Goal: Complete application form

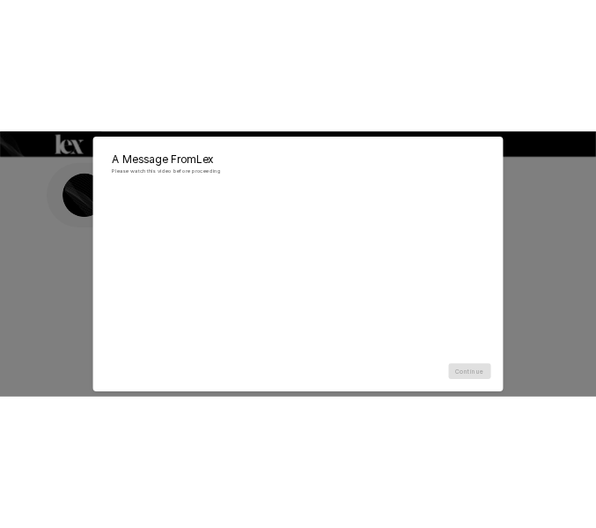
scroll to position [74, 0]
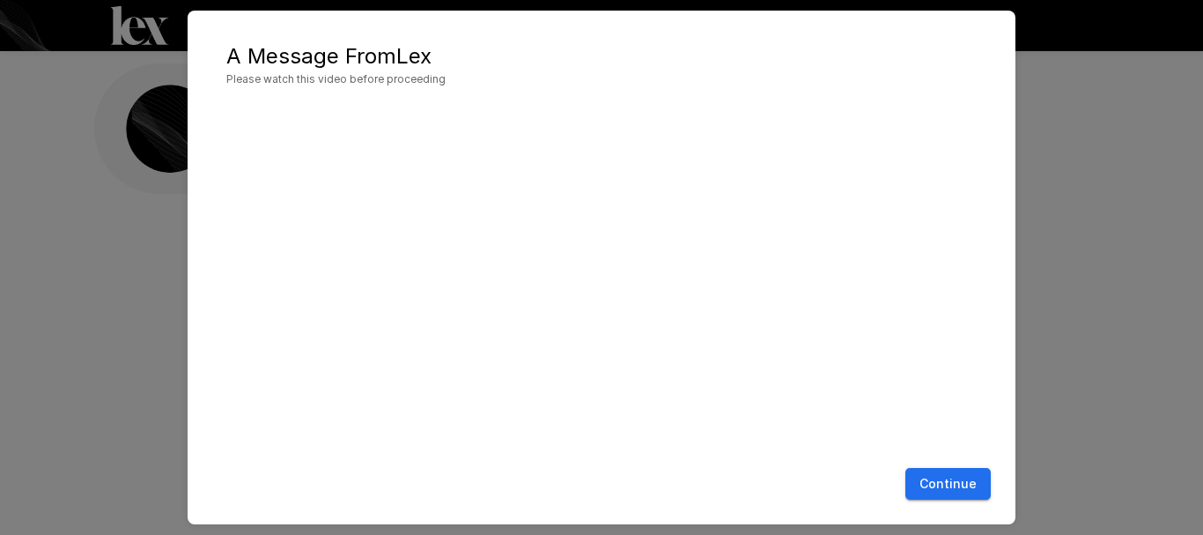
click at [945, 476] on button "Continue" at bounding box center [947, 484] width 85 height 33
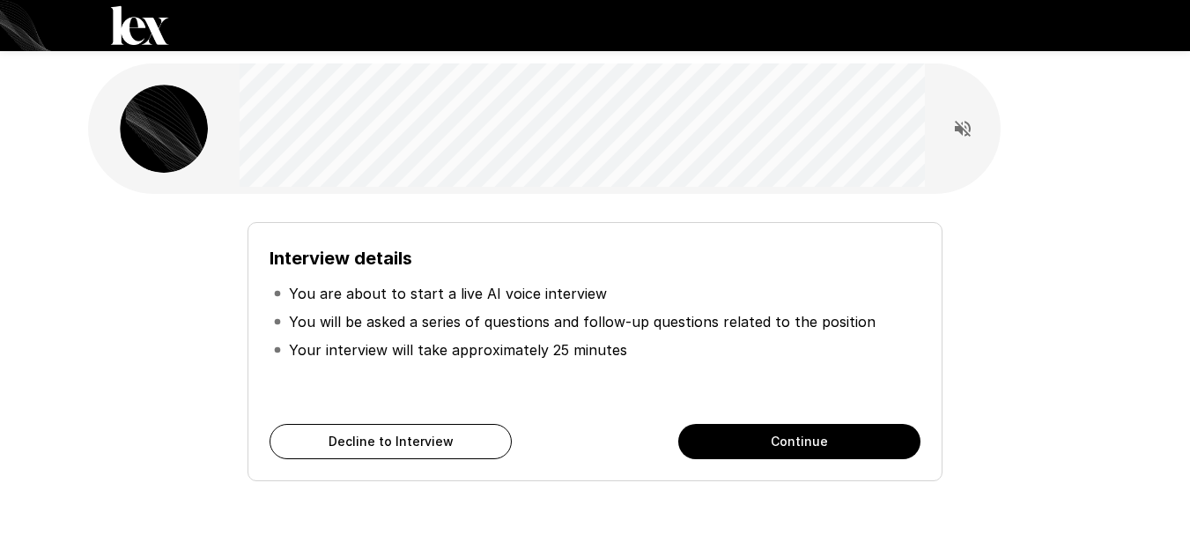
click at [821, 438] on button "Continue" at bounding box center [799, 441] width 242 height 35
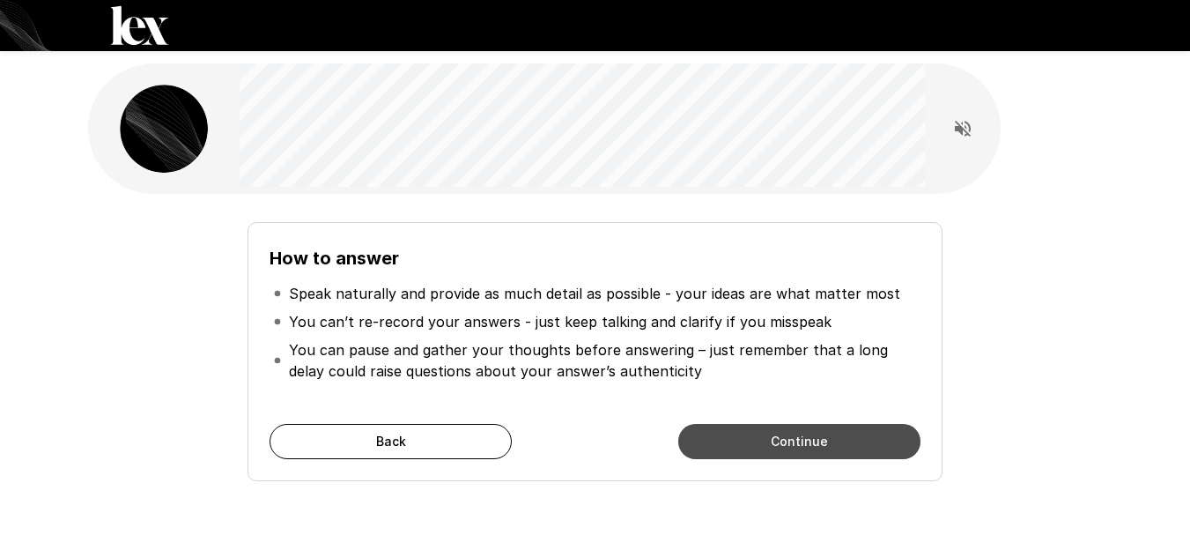
click at [820, 438] on button "Continue" at bounding box center [799, 441] width 242 height 35
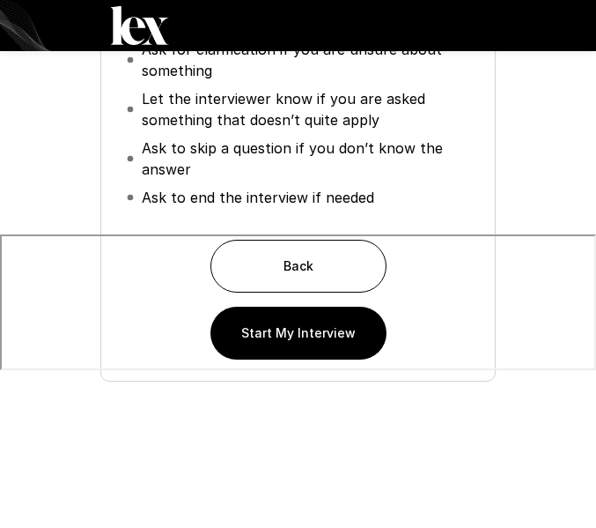
scroll to position [295, 0]
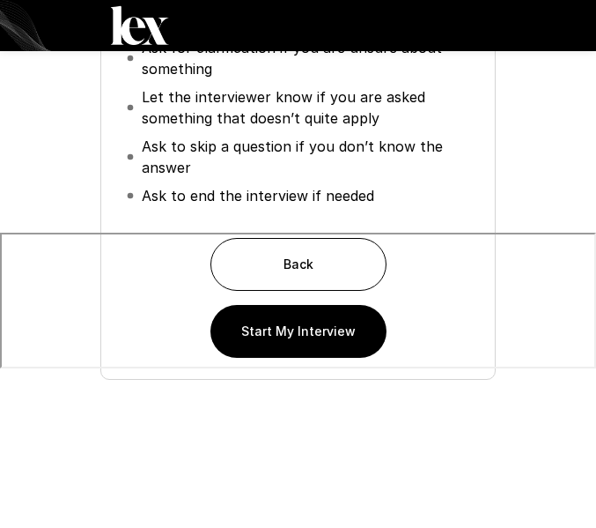
click at [314, 343] on button "Start My Interview" at bounding box center [299, 331] width 176 height 53
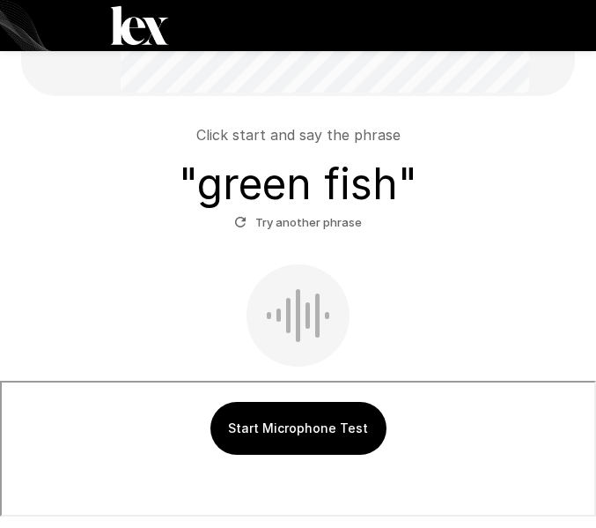
scroll to position [119, 0]
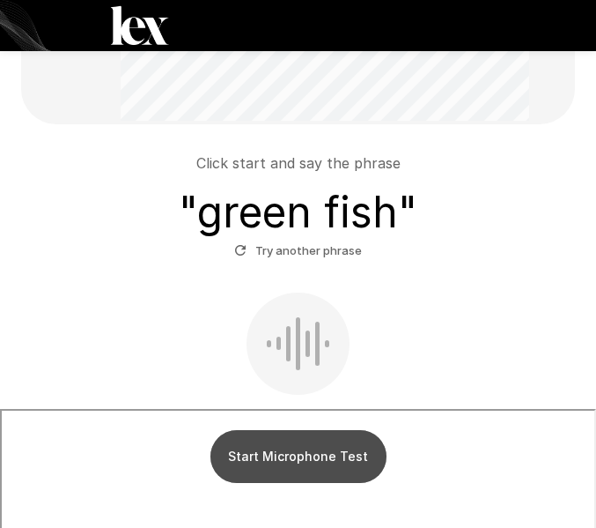
click at [295, 462] on button "Start Microphone Test" at bounding box center [299, 456] width 176 height 53
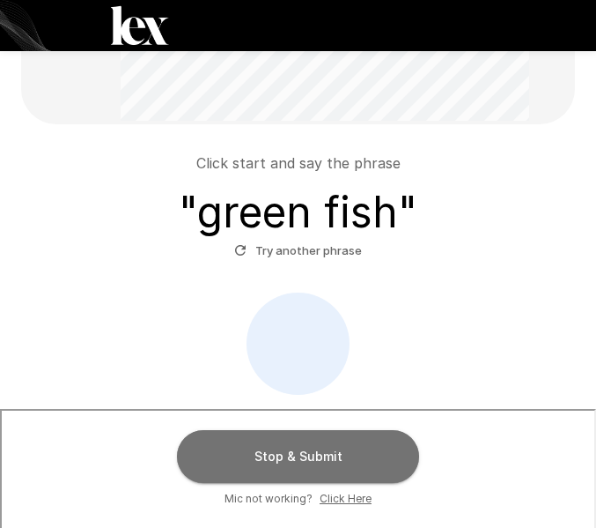
click at [342, 466] on button "Stop & Submit" at bounding box center [298, 456] width 242 height 53
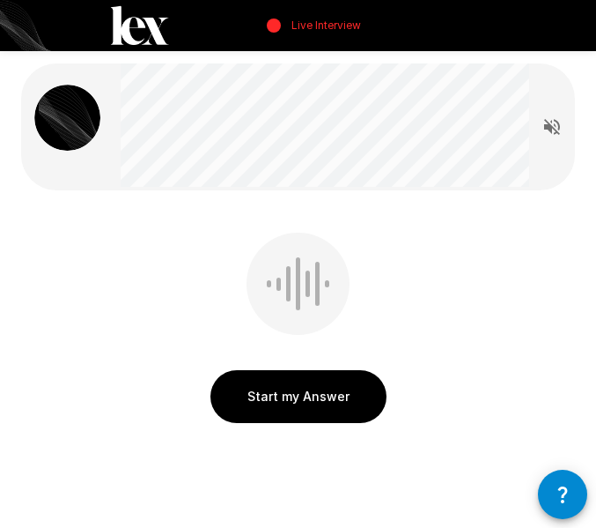
click at [338, 405] on button "Start my Answer" at bounding box center [299, 396] width 176 height 53
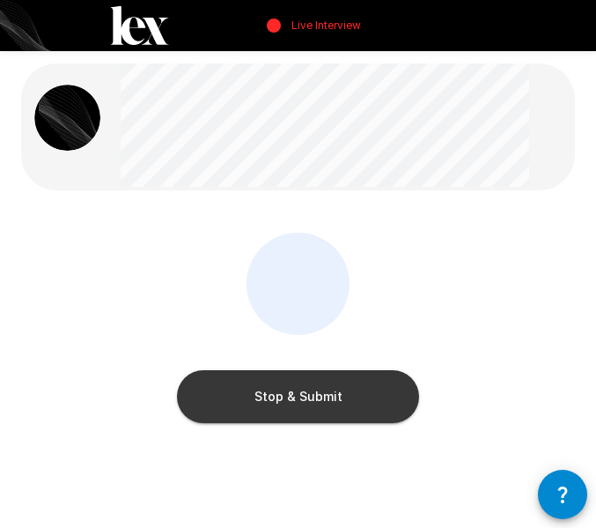
click at [292, 408] on button "Stop & Submit" at bounding box center [298, 396] width 242 height 53
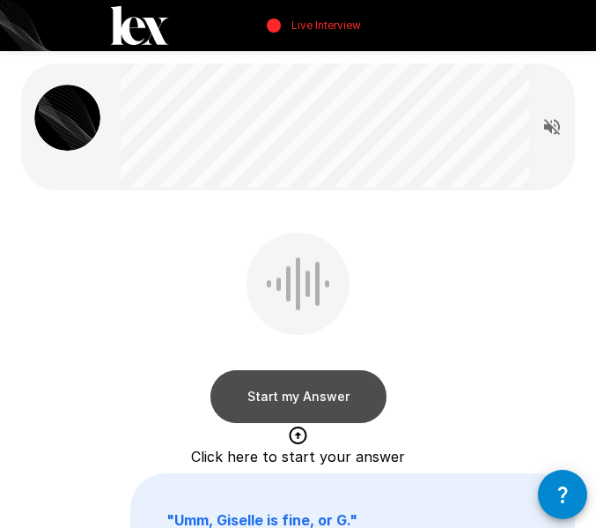
click at [306, 402] on button "Start my Answer" at bounding box center [299, 396] width 176 height 53
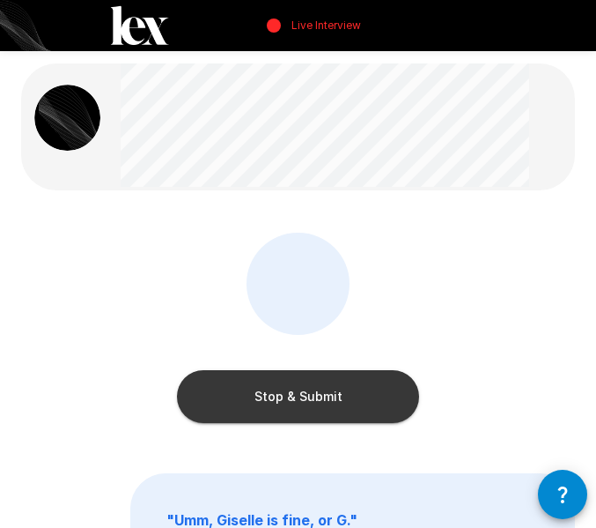
click at [306, 402] on button "Stop & Submit" at bounding box center [298, 396] width 242 height 53
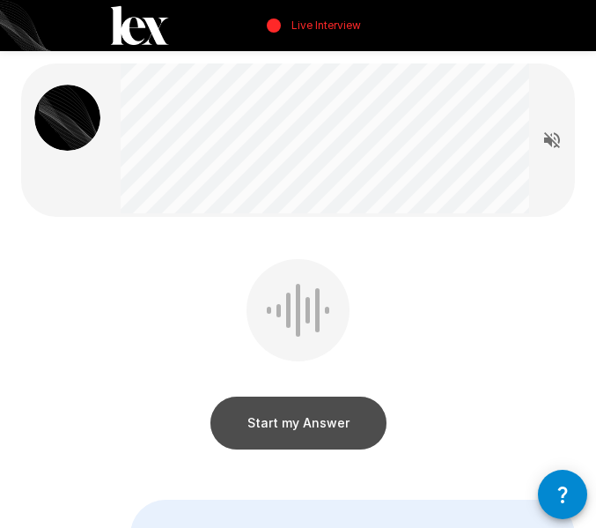
click at [306, 419] on button "Start my Answer" at bounding box center [299, 422] width 176 height 53
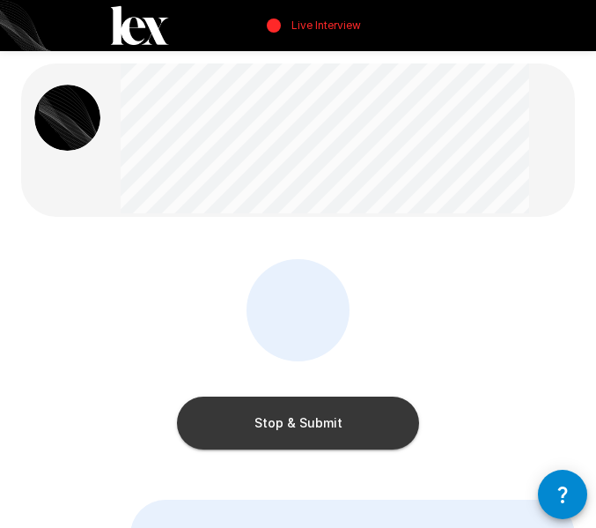
click at [305, 418] on button "Stop & Submit" at bounding box center [298, 422] width 242 height 53
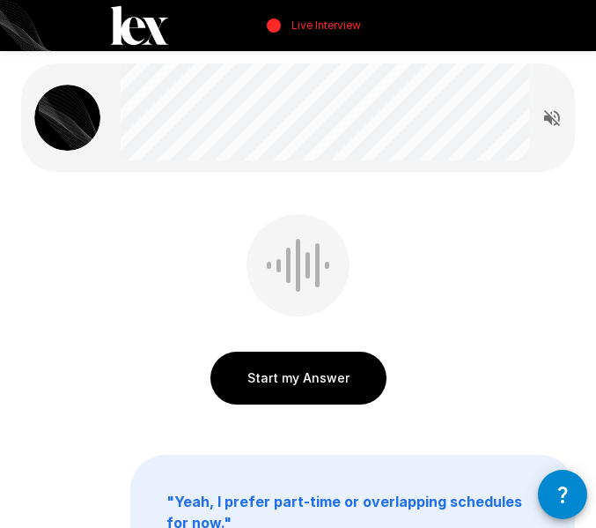
click at [310, 389] on button "Start my Answer" at bounding box center [299, 377] width 176 height 53
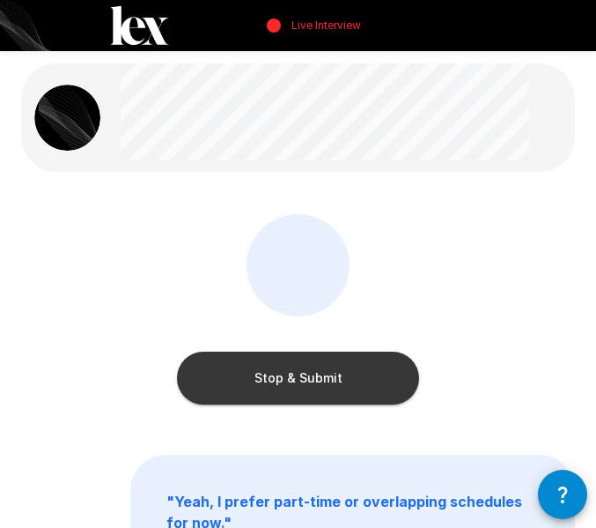
click at [310, 389] on button "Stop & Submit" at bounding box center [298, 377] width 242 height 53
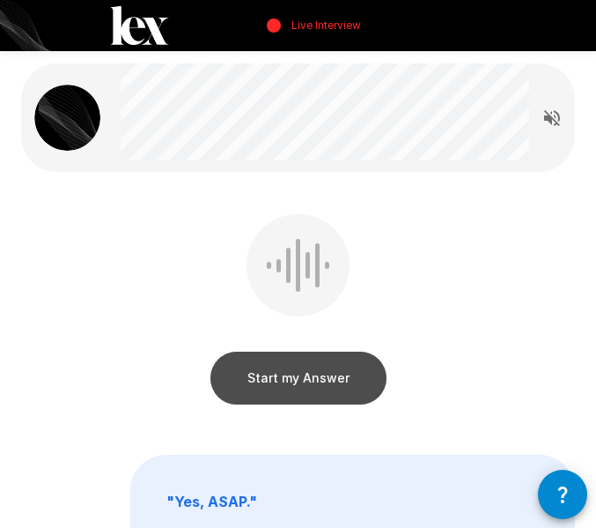
click at [327, 372] on button "Start my Answer" at bounding box center [299, 377] width 176 height 53
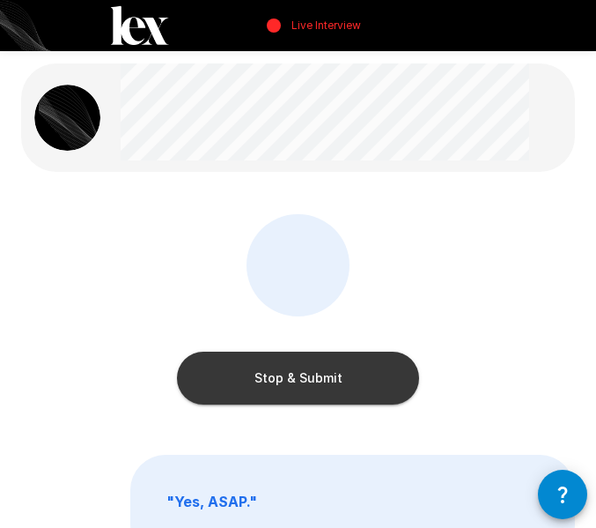
click at [324, 373] on button "Stop & Submit" at bounding box center [298, 377] width 242 height 53
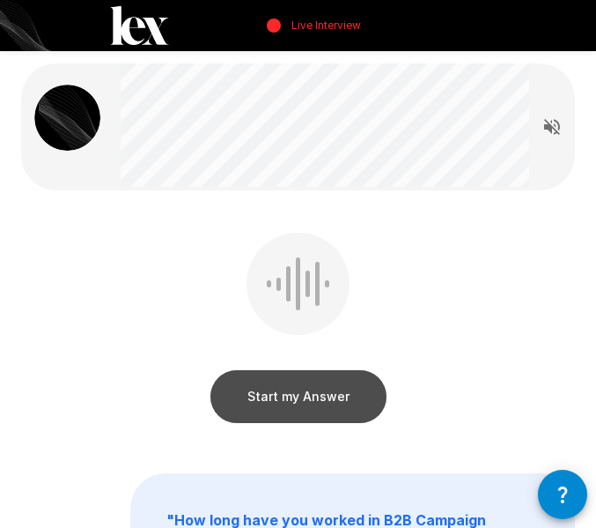
click at [295, 399] on button "Start my Answer" at bounding box center [299, 396] width 176 height 53
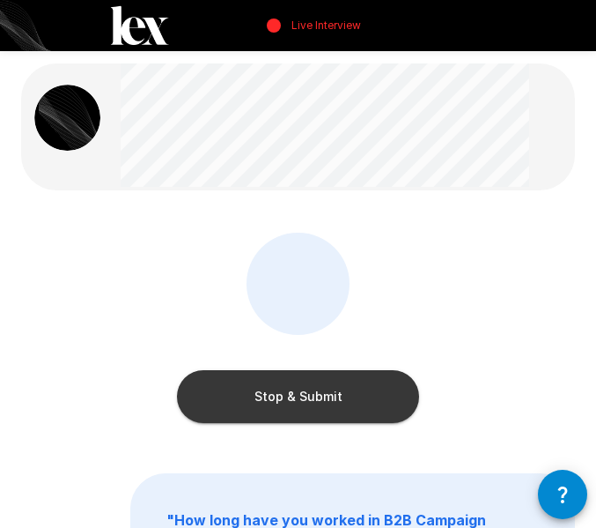
click at [295, 399] on button "Stop & Submit" at bounding box center [298, 396] width 242 height 53
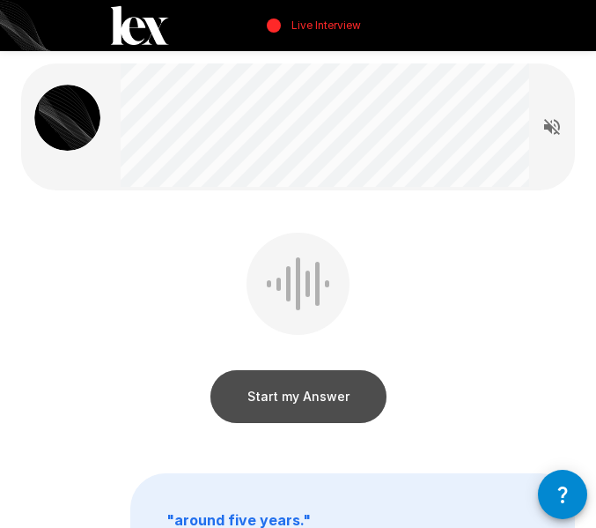
click at [295, 399] on button "Start my Answer" at bounding box center [299, 396] width 176 height 53
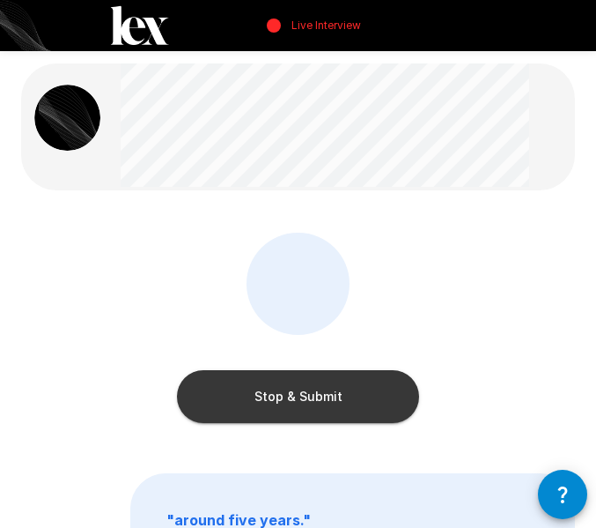
click at [316, 395] on button "Stop & Submit" at bounding box center [298, 396] width 242 height 53
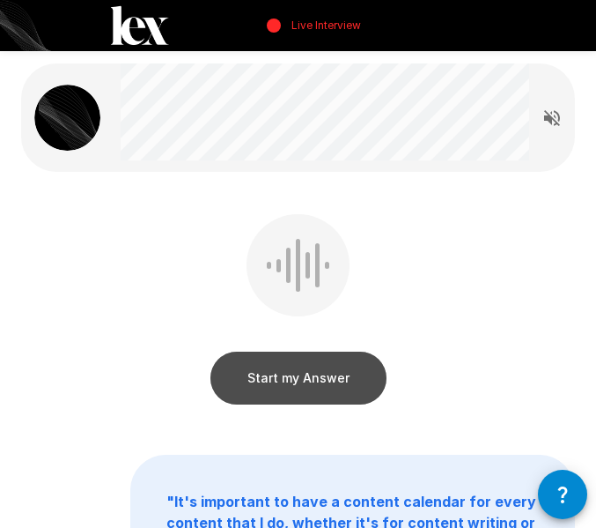
click at [325, 380] on button "Start my Answer" at bounding box center [299, 377] width 176 height 53
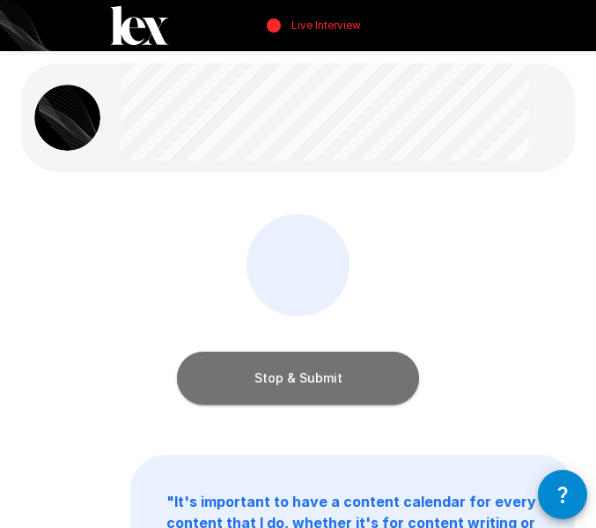
click at [311, 389] on button "Stop & Submit" at bounding box center [298, 377] width 242 height 53
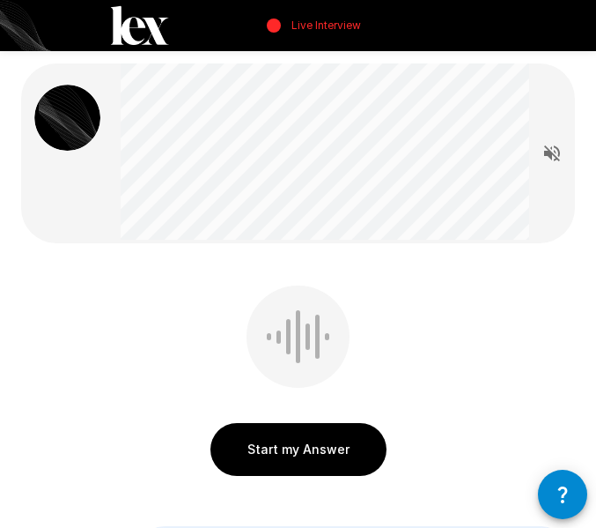
click at [304, 454] on button "Start my Answer" at bounding box center [299, 449] width 176 height 53
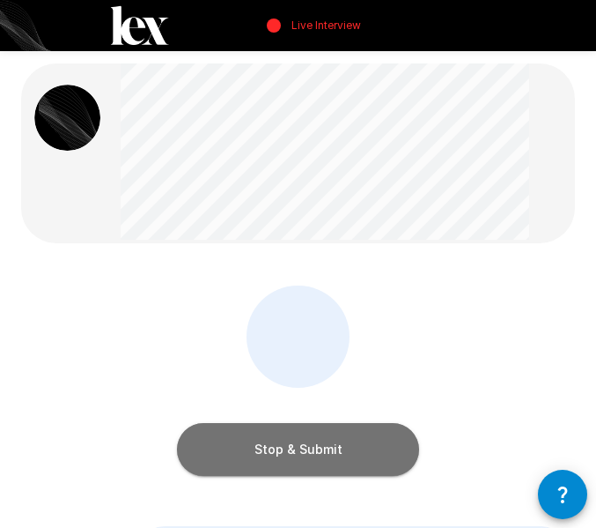
click at [305, 454] on button "Stop & Submit" at bounding box center [298, 449] width 242 height 53
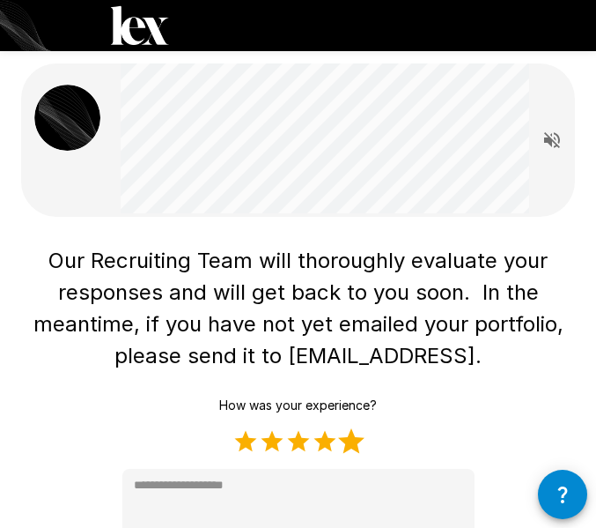
click at [355, 442] on label "5 Stars" at bounding box center [351, 441] width 26 height 26
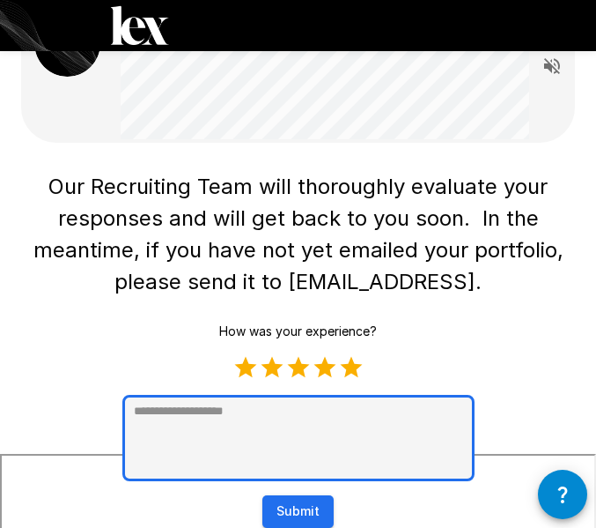
click at [272, 423] on textarea at bounding box center [298, 438] width 352 height 86
type textarea "*"
